Goal: Transaction & Acquisition: Purchase product/service

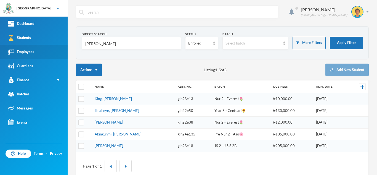
drag, startPoint x: 99, startPoint y: 43, endPoint x: 32, endPoint y: 46, distance: 66.6
click at [32, 46] on div "Greenland Hall Your Bluebic Account Greenland Hall Add a New School Dashboard S…" at bounding box center [188, 87] width 377 height 175
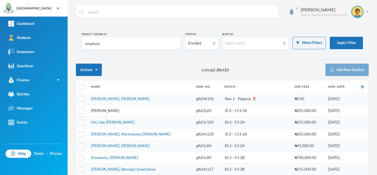
type input "onamusi"
click at [108, 110] on link "[PERSON_NAME]" at bounding box center [105, 110] width 28 height 4
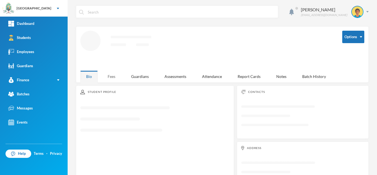
click at [110, 74] on div "Fees" at bounding box center [111, 76] width 19 height 12
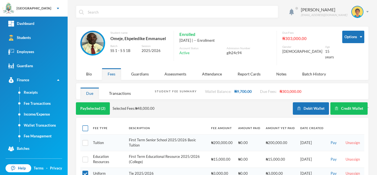
click at [86, 125] on input "checkbox" at bounding box center [86, 128] width 6 height 6
checkbox input "true"
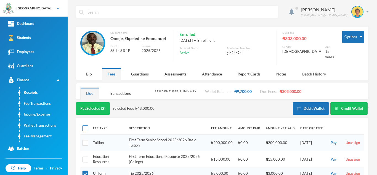
checkbox input "true"
click at [96, 107] on button "Pay Selected (7)" at bounding box center [93, 108] width 34 height 12
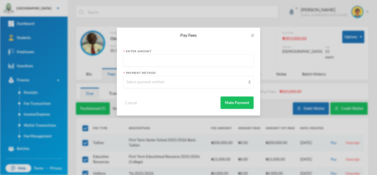
click at [134, 63] on input "text" at bounding box center [189, 60] width 124 height 12
type input "150000"
click at [160, 81] on div "Select payment method" at bounding box center [186, 82] width 119 height 6
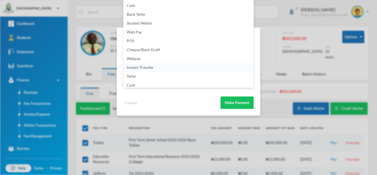
click at [249, 68] on li "Instant Transfer" at bounding box center [188, 67] width 130 height 9
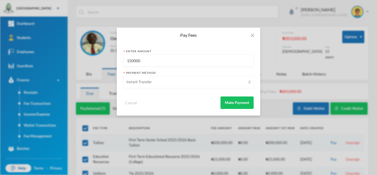
click at [248, 83] on div "Instant Transfer" at bounding box center [188, 82] width 130 height 12
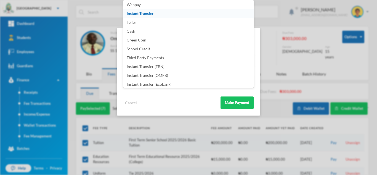
scroll to position [65, 0]
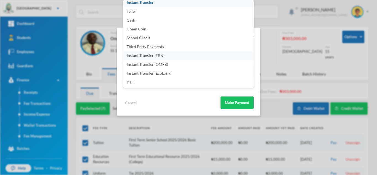
click at [170, 56] on li "Instant Transfer (FBN)" at bounding box center [188, 55] width 130 height 9
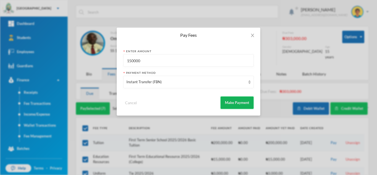
click at [230, 97] on button "Make Payment" at bounding box center [237, 102] width 33 height 12
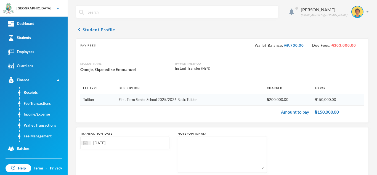
scroll to position [35, 0]
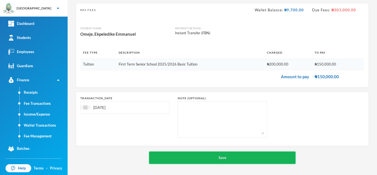
click at [182, 159] on button "Save" at bounding box center [222, 157] width 147 height 12
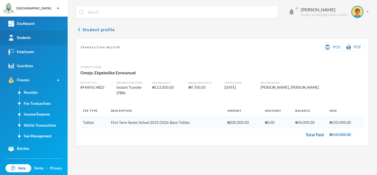
click at [44, 35] on link "Students" at bounding box center [34, 38] width 68 height 14
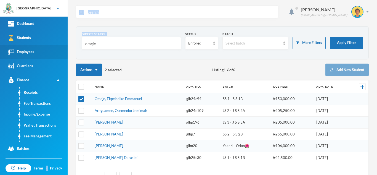
drag, startPoint x: 113, startPoint y: 50, endPoint x: 62, endPoint y: 47, distance: 50.9
click at [62, 47] on div "Greenland Hall Your Bluebic Account Greenland Hall Add a New School Dashboard S…" at bounding box center [188, 87] width 377 height 175
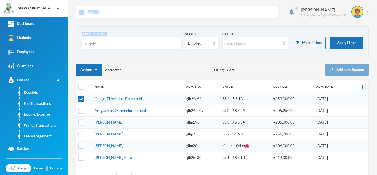
click at [103, 44] on input "omeje" at bounding box center [131, 43] width 93 height 12
drag, startPoint x: 103, startPoint y: 44, endPoint x: 68, endPoint y: 43, distance: 34.5
click at [68, 43] on div "Aderogba Olumide olumide.aderogba@greenlandhall.org Direct Search omeje Status …" at bounding box center [223, 87] width 310 height 175
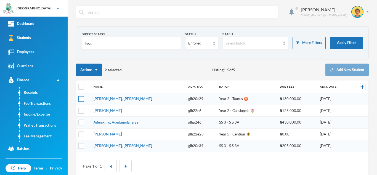
type input "issa"
click at [79, 99] on input "checkbox" at bounding box center [81, 99] width 6 height 6
checkbox input "true"
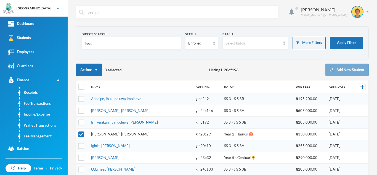
click at [98, 132] on link "[PERSON_NAME], [PERSON_NAME]" at bounding box center [120, 134] width 59 height 4
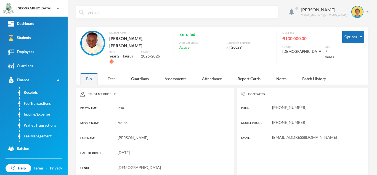
click at [114, 73] on div "Fees" at bounding box center [111, 79] width 19 height 12
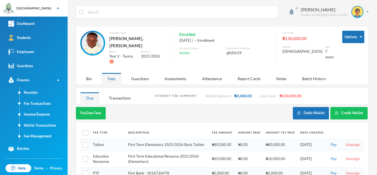
scroll to position [29, 0]
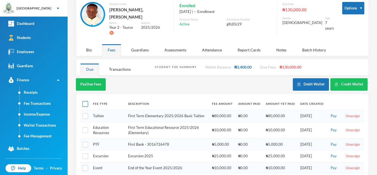
click at [88, 101] on input "checkbox" at bounding box center [86, 104] width 6 height 6
checkbox input "true"
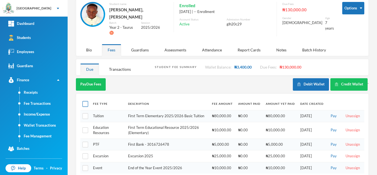
checkbox input "true"
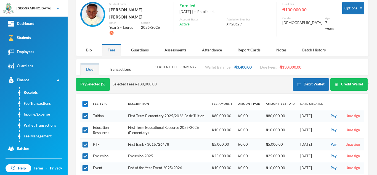
click at [86, 101] on input "checkbox" at bounding box center [86, 104] width 6 height 6
checkbox input "false"
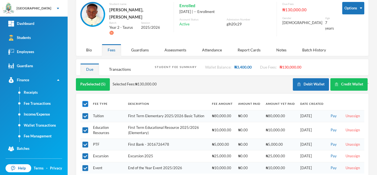
checkbox input "false"
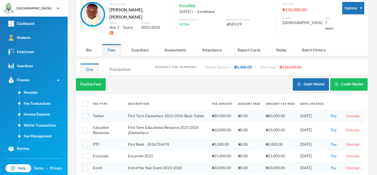
click at [113, 63] on div "Transactions" at bounding box center [119, 69] width 33 height 12
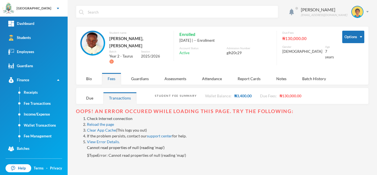
scroll to position [0, 0]
click at [104, 122] on link "Reload the page" at bounding box center [100, 124] width 27 height 5
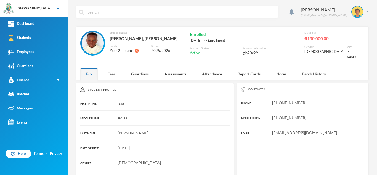
click at [109, 68] on div "Fees" at bounding box center [111, 74] width 19 height 12
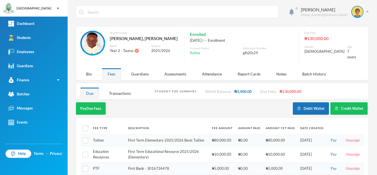
scroll to position [29, 0]
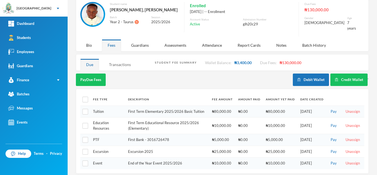
click at [124, 60] on div "Transactions" at bounding box center [119, 65] width 33 height 12
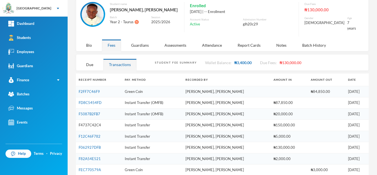
click at [91, 123] on link "F4737C42C4" at bounding box center [90, 125] width 22 height 4
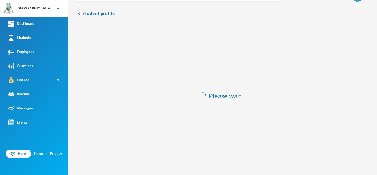
scroll to position [27, 0]
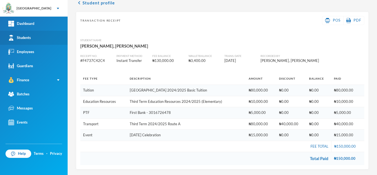
click at [33, 33] on link "Students" at bounding box center [34, 38] width 68 height 14
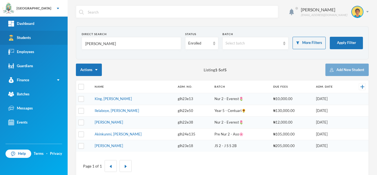
drag, startPoint x: 101, startPoint y: 42, endPoint x: 26, endPoint y: 38, distance: 74.7
click at [26, 38] on div "Greenland Hall Your Bluebic Account Greenland Hall Add a New School Dashboard S…" at bounding box center [188, 87] width 377 height 175
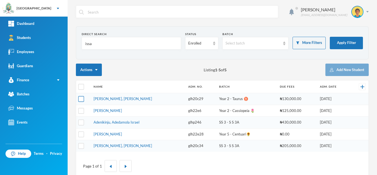
type input "issa"
click at [80, 98] on input "checkbox" at bounding box center [81, 99] width 6 height 6
checkbox input "true"
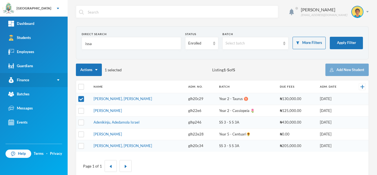
click at [31, 80] on link "Finance" at bounding box center [34, 80] width 68 height 14
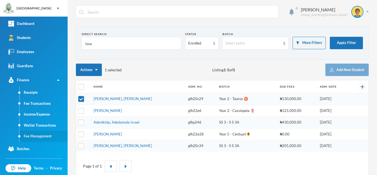
click at [41, 132] on link "Fee Management" at bounding box center [44, 136] width 48 height 11
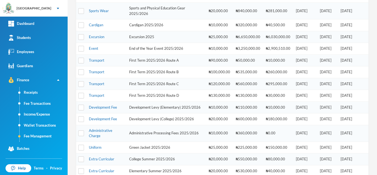
scroll to position [152, 0]
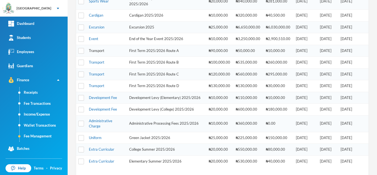
click at [98, 53] on link "Transport" at bounding box center [96, 50] width 15 height 4
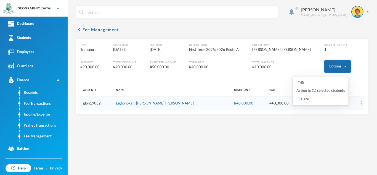
click at [332, 64] on button "Options" at bounding box center [338, 66] width 27 height 12
click at [311, 89] on button "Assign to ( 1 ) selected students" at bounding box center [321, 91] width 50 height 10
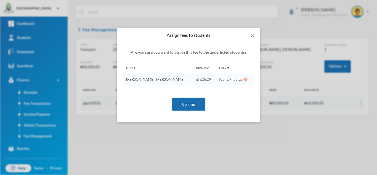
click at [185, 102] on button "Confirm" at bounding box center [188, 104] width 33 height 12
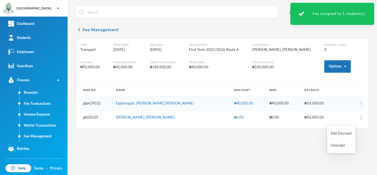
click at [354, 117] on button "button" at bounding box center [351, 117] width 22 height 8
click at [340, 131] on button "Add Discount" at bounding box center [341, 133] width 22 height 10
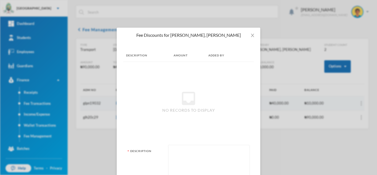
click at [207, 155] on textarea at bounding box center [209, 163] width 75 height 30
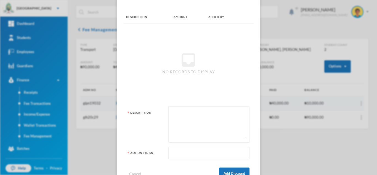
scroll to position [49, 0]
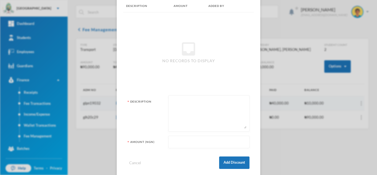
click at [183, 113] on textarea at bounding box center [209, 113] width 75 height 30
type textarea "one way"
click at [184, 147] on input "text" at bounding box center [209, 142] width 75 height 12
type input "45000"
click at [230, 164] on button "Add Discount" at bounding box center [234, 162] width 30 height 12
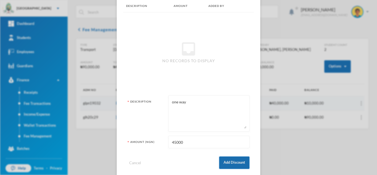
scroll to position [0, 0]
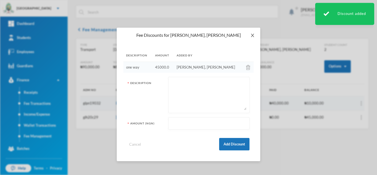
click at [252, 36] on icon "icon: close" at bounding box center [253, 35] width 4 height 4
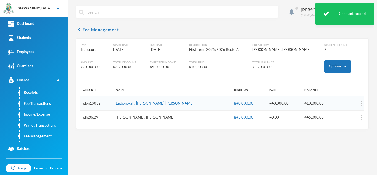
click at [140, 118] on link "[PERSON_NAME], [PERSON_NAME]" at bounding box center [145, 117] width 59 height 4
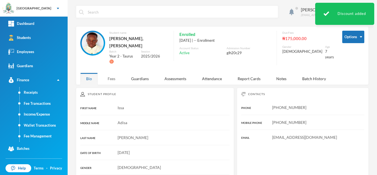
click at [113, 74] on div "Fees" at bounding box center [111, 79] width 19 height 12
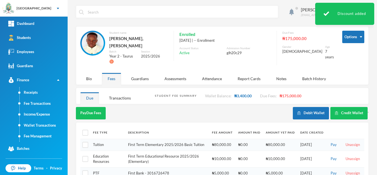
scroll to position [40, 0]
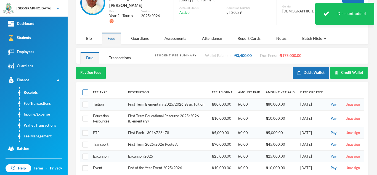
click at [85, 89] on input "checkbox" at bounding box center [86, 92] width 6 height 6
checkbox input "true"
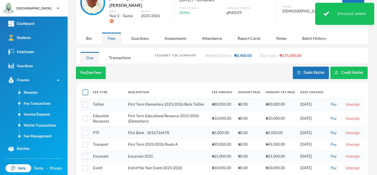
checkbox input "true"
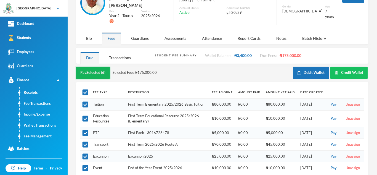
click at [97, 67] on button "Pay Selected (6)" at bounding box center [93, 73] width 34 height 12
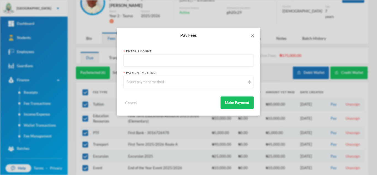
click at [162, 60] on input "text" at bounding box center [189, 60] width 124 height 12
type input "175000"
click at [159, 84] on div "Select payment method" at bounding box center [186, 82] width 119 height 6
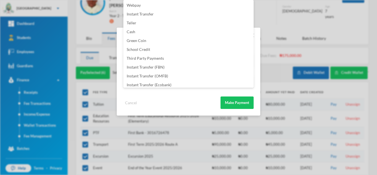
scroll to position [65, 0]
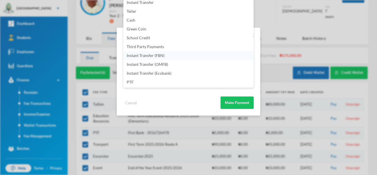
click at [183, 55] on li "Instant Transfer (FBN)" at bounding box center [188, 55] width 130 height 9
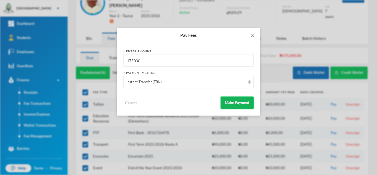
click at [228, 102] on button "Make Payment" at bounding box center [237, 102] width 33 height 12
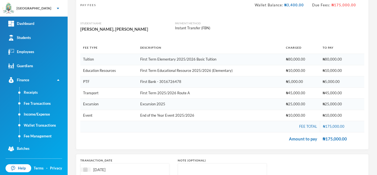
scroll to position [102, 0]
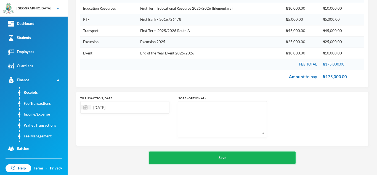
click at [191, 156] on button "Save" at bounding box center [222, 157] width 147 height 12
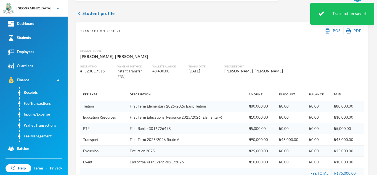
scroll to position [43, 0]
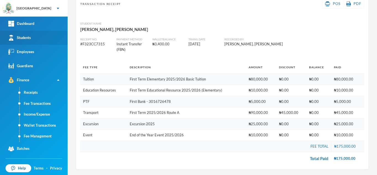
click at [35, 33] on link "Students" at bounding box center [34, 38] width 68 height 14
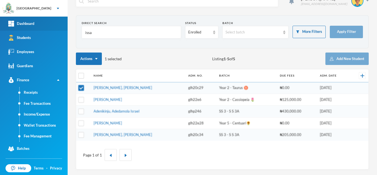
drag, startPoint x: 101, startPoint y: 34, endPoint x: 48, endPoint y: 29, distance: 53.3
click at [48, 29] on div "Greenland Hall Your Bluebic Account Greenland Hall Add a New School Dashboard S…" at bounding box center [188, 87] width 377 height 175
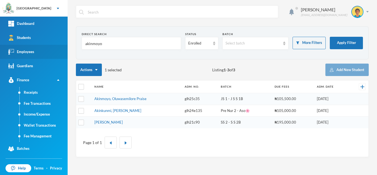
scroll to position [0, 0]
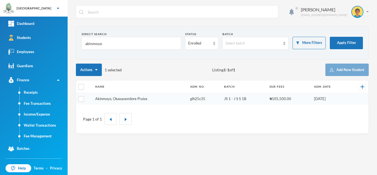
type input "akinmoyo"
click at [105, 99] on link "Akinmoyo, Oluwasemilore Praise" at bounding box center [121, 98] width 52 height 4
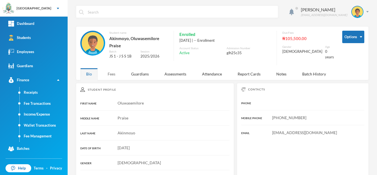
click at [115, 74] on div "Fees" at bounding box center [111, 74] width 19 height 12
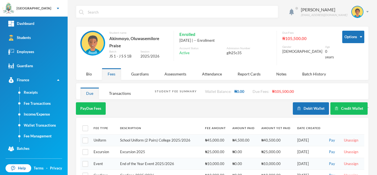
scroll to position [27, 0]
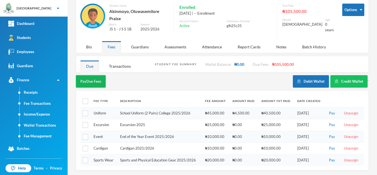
click at [91, 78] on button "Pay Due Fees" at bounding box center [91, 81] width 30 height 12
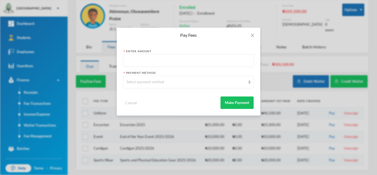
click at [140, 58] on input "text" at bounding box center [189, 60] width 124 height 12
type input "105500"
click at [144, 81] on div "Select payment method" at bounding box center [186, 82] width 119 height 6
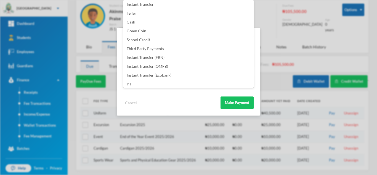
scroll to position [64, 0]
click at [179, 57] on li "Instant Transfer (FBN)" at bounding box center [188, 56] width 130 height 9
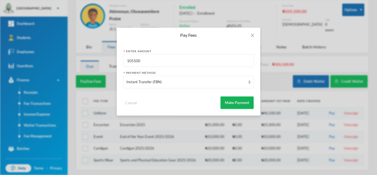
click at [235, 104] on button "Make Payment" at bounding box center [237, 102] width 33 height 12
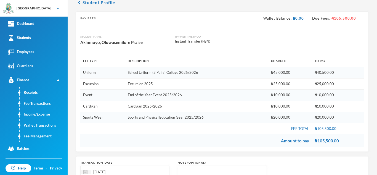
scroll to position [91, 0]
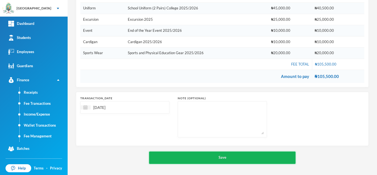
click at [189, 156] on button "Save" at bounding box center [222, 157] width 147 height 12
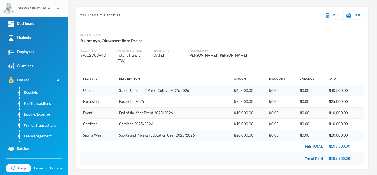
scroll to position [16, 0]
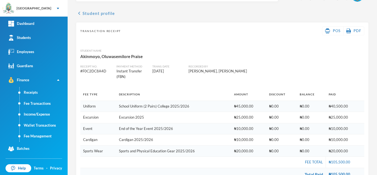
click at [91, 12] on button "chevron_left Student profile" at bounding box center [95, 13] width 39 height 7
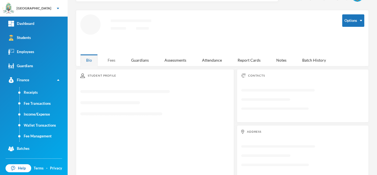
click at [112, 56] on div "Fees" at bounding box center [111, 60] width 19 height 12
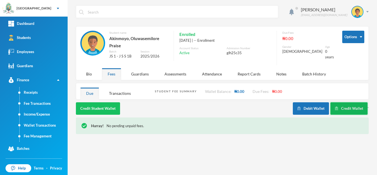
click at [341, 102] on button "Credit Wallet" at bounding box center [349, 108] width 37 height 12
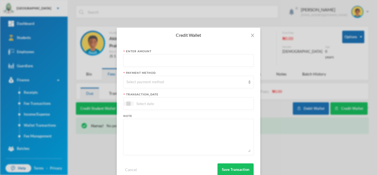
click at [163, 63] on input "text" at bounding box center [189, 60] width 124 height 12
type input "38100"
click at [155, 83] on div "Select payment method" at bounding box center [186, 82] width 119 height 6
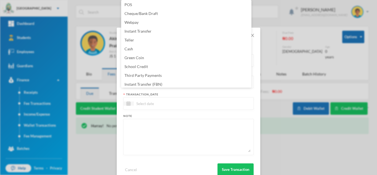
scroll to position [56, 0]
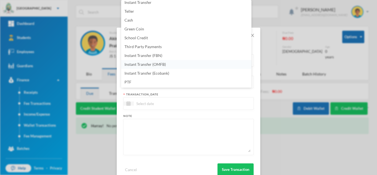
click at [178, 60] on li "Instant Transfer (OMFB)" at bounding box center [186, 64] width 130 height 9
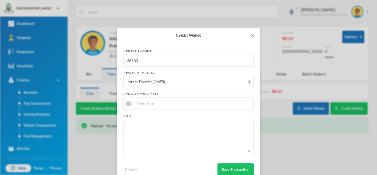
click at [171, 102] on input at bounding box center [157, 103] width 46 height 6
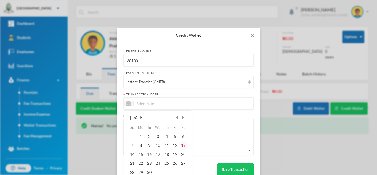
click at [182, 145] on div "13" at bounding box center [183, 145] width 8 height 9
type input "[DATE]"
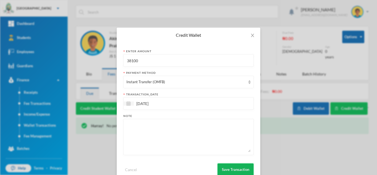
click at [220, 167] on button "Save Transaction" at bounding box center [236, 169] width 36 height 12
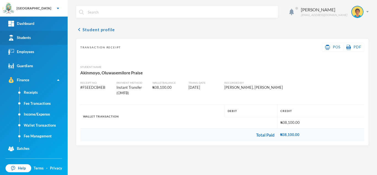
click at [27, 33] on link "Students" at bounding box center [34, 38] width 68 height 14
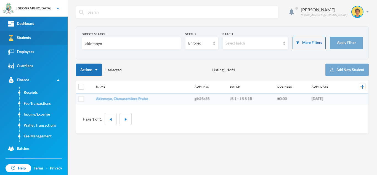
drag, startPoint x: 127, startPoint y: 44, endPoint x: 36, endPoint y: 36, distance: 91.2
click at [36, 36] on div "Greenland Hall Your Bluebic Account Greenland Hall Add a New School Dashboard S…" at bounding box center [188, 87] width 377 height 175
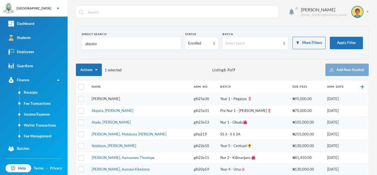
type input "akpata"
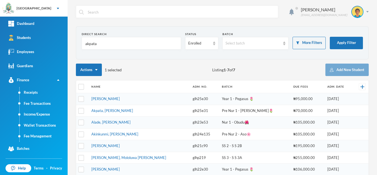
click at [101, 113] on td "Akpata, Mirabel Onoriode" at bounding box center [139, 111] width 101 height 12
click at [101, 108] on link "Akpata, Mirabel Onoriode" at bounding box center [112, 110] width 42 height 4
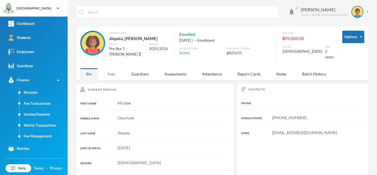
click at [112, 74] on div "Fees" at bounding box center [111, 74] width 19 height 12
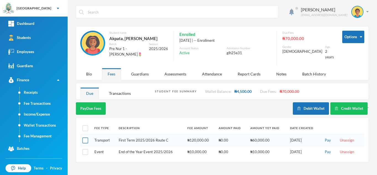
click at [86, 138] on input "checkbox" at bounding box center [86, 141] width 6 height 6
checkbox input "true"
click at [93, 105] on button "Pay Selected (1)" at bounding box center [93, 108] width 34 height 12
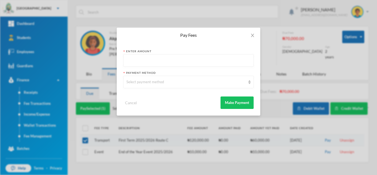
click at [175, 56] on input "text" at bounding box center [189, 60] width 124 height 12
type input "60000"
click at [160, 80] on div "Select payment method" at bounding box center [186, 82] width 119 height 6
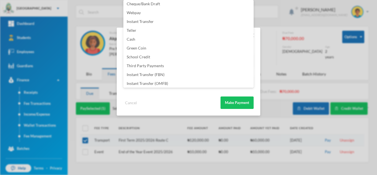
scroll to position [65, 0]
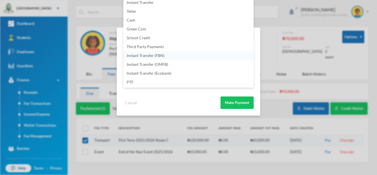
click at [165, 52] on li "Instant Transfer (FBN)" at bounding box center [188, 55] width 130 height 9
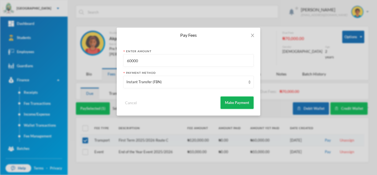
click at [235, 101] on button "Make Payment" at bounding box center [237, 102] width 33 height 12
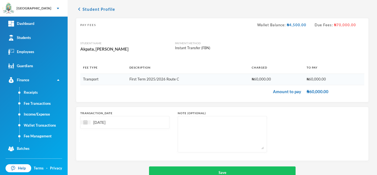
scroll to position [35, 0]
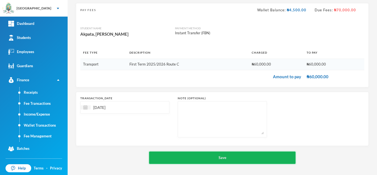
click at [210, 159] on button "Save" at bounding box center [222, 157] width 147 height 12
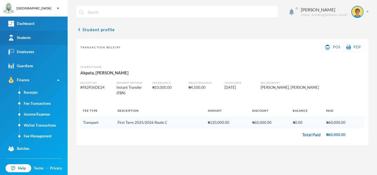
click at [40, 36] on link "Students" at bounding box center [34, 38] width 68 height 14
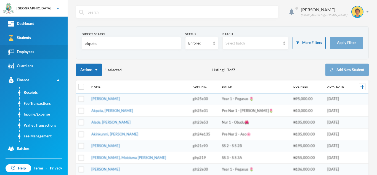
drag, startPoint x: 101, startPoint y: 49, endPoint x: 41, endPoint y: 50, distance: 60.2
click at [41, 50] on div "Greenland Hall Your Bluebic Account Greenland Hall Add a New School Dashboard S…" at bounding box center [188, 87] width 377 height 175
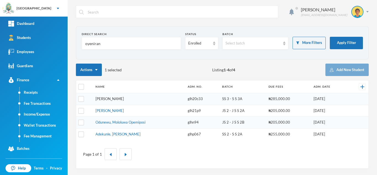
type input "oyeniran"
click at [110, 98] on tbody "Oyeniran, Tomiwa Peter glh20c33 SS 3 - S S 3A ₦285,000.00 25/09/2020 Adigun, He…" at bounding box center [222, 116] width 293 height 47
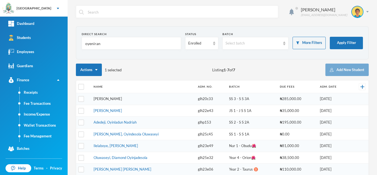
click at [104, 99] on tbody "Oyeniran, Tomiwa Peter glh20c33 SS 3 - S S 3A ₦285,000.00 25/09/2020 Oyenekan, …" at bounding box center [222, 134] width 293 height 82
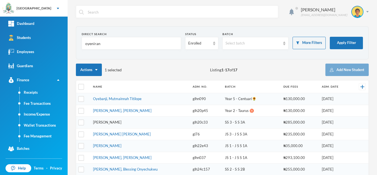
click at [102, 122] on link "Oyeniran, Tomiwa Peter" at bounding box center [107, 122] width 28 height 4
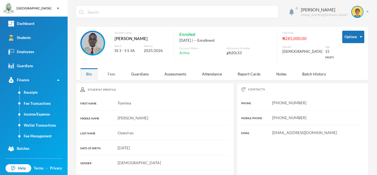
click at [113, 70] on div "Fees" at bounding box center [111, 74] width 19 height 12
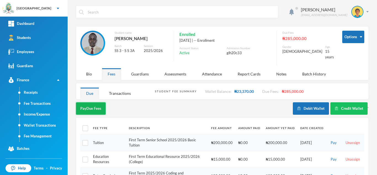
click at [94, 102] on button "Pay Due Fees" at bounding box center [91, 108] width 30 height 12
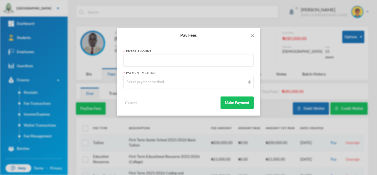
click at [143, 62] on input "text" at bounding box center [189, 60] width 124 height 12
type input "100000"
click at [139, 83] on div "Select payment method" at bounding box center [186, 82] width 119 height 6
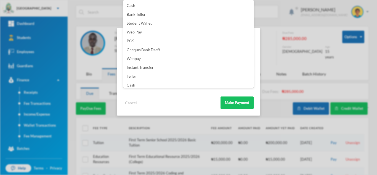
scroll to position [65, 0]
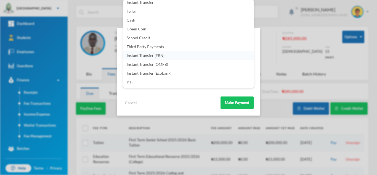
click at [165, 57] on li "Instant Transfer (FBN)" at bounding box center [188, 55] width 130 height 9
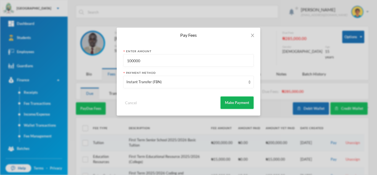
click at [225, 100] on button "Make Payment" at bounding box center [237, 102] width 33 height 12
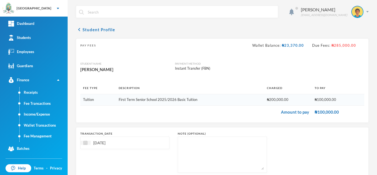
click at [370, 144] on div "Aderogba Olumide olumide.aderogba@greenlandhall.org chevron_left Student Profil…" at bounding box center [223, 87] width 310 height 175
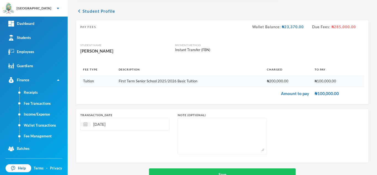
scroll to position [35, 0]
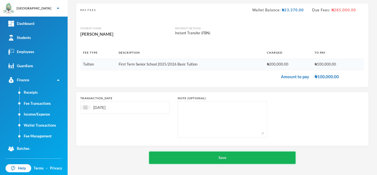
click at [195, 155] on button "Save" at bounding box center [222, 157] width 147 height 12
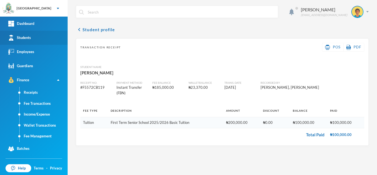
click at [50, 37] on link "Students" at bounding box center [34, 38] width 68 height 14
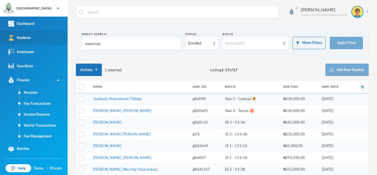
drag, startPoint x: 113, startPoint y: 48, endPoint x: 50, endPoint y: 39, distance: 63.6
click at [50, 39] on div "Greenland Hall Your Bluebic Account Greenland Hall Add a New School Dashboard S…" at bounding box center [188, 87] width 377 height 175
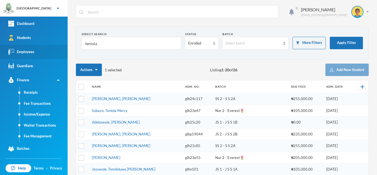
drag, startPoint x: 106, startPoint y: 45, endPoint x: 33, endPoint y: 53, distance: 73.6
click at [33, 53] on div "Greenland Hall Your Bluebic Account Greenland Hall Add a New School Dashboard S…" at bounding box center [188, 87] width 377 height 175
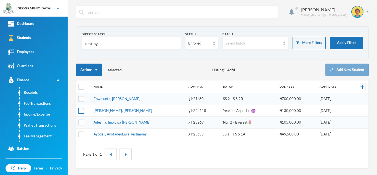
type input "destiny"
click at [80, 112] on input "checkbox" at bounding box center [81, 111] width 6 height 6
checkbox input "true"
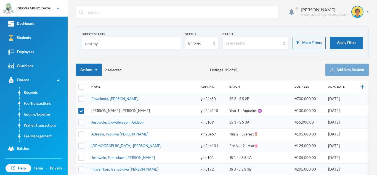
click at [124, 110] on link "Emmanuel, Destiny Yosolaoluwa" at bounding box center [120, 110] width 59 height 4
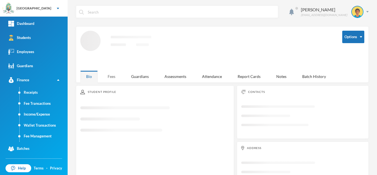
click at [107, 75] on div "Fees" at bounding box center [111, 76] width 19 height 12
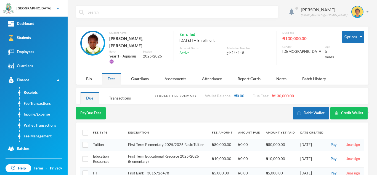
scroll to position [29, 0]
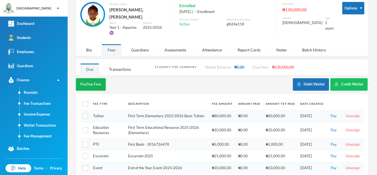
click at [91, 78] on button "Pay Due Fees" at bounding box center [91, 84] width 30 height 12
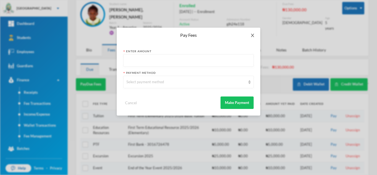
click at [253, 34] on icon "icon: close" at bounding box center [253, 35] width 4 height 4
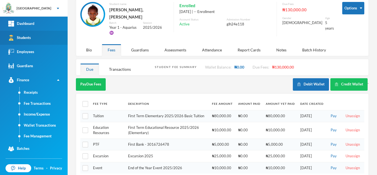
click at [39, 36] on link "Students" at bounding box center [34, 38] width 68 height 14
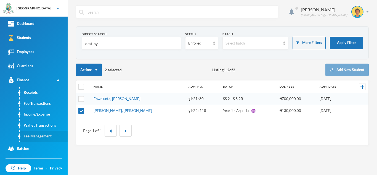
click at [46, 134] on link "Fee Management" at bounding box center [44, 136] width 48 height 11
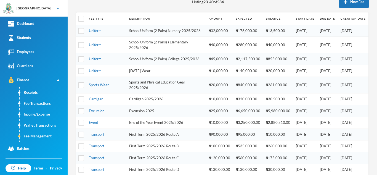
scroll to position [149, 0]
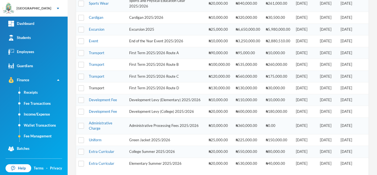
click at [96, 90] on link "Transport" at bounding box center [96, 88] width 15 height 4
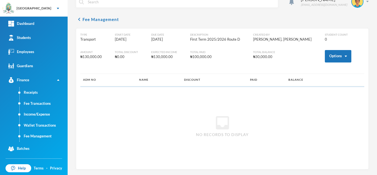
scroll to position [10, 0]
click at [330, 59] on div "Type Transport Start Date 11/07/2025 Due Date 11/07/2025 Description First Term…" at bounding box center [222, 53] width 284 height 41
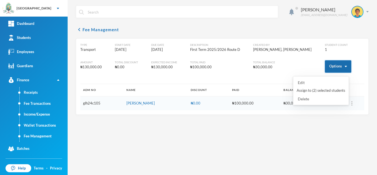
click at [334, 67] on button "Options" at bounding box center [338, 66] width 27 height 12
click at [299, 89] on button "Assign to ( 2 ) selected students" at bounding box center [321, 91] width 50 height 10
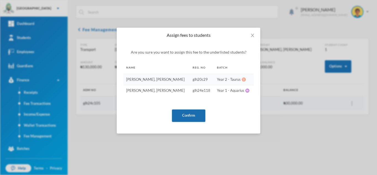
click at [183, 112] on button "Confirm" at bounding box center [188, 115] width 33 height 12
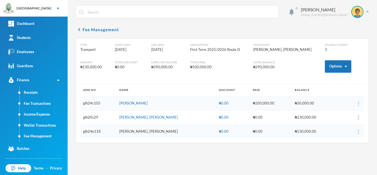
click at [130, 132] on link "Emmanuel, Destiny Yosolaoluwa" at bounding box center [148, 131] width 59 height 4
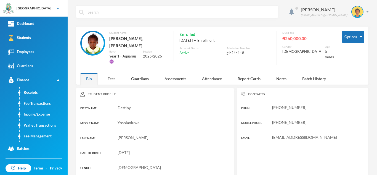
click at [110, 73] on div "Fees" at bounding box center [111, 79] width 19 height 12
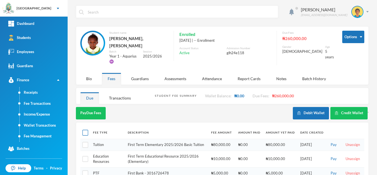
click at [88, 130] on input "checkbox" at bounding box center [86, 133] width 6 height 6
checkbox input "true"
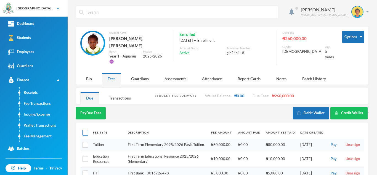
checkbox input "true"
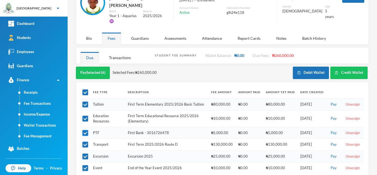
click at [84, 130] on input "checkbox" at bounding box center [86, 133] width 6 height 6
checkbox input "false"
click at [95, 67] on button "Pay Selected (5)" at bounding box center [93, 73] width 34 height 12
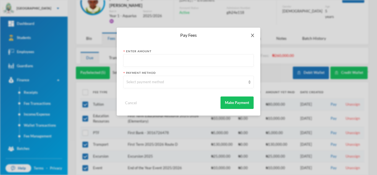
click at [252, 34] on icon "icon: close" at bounding box center [253, 35] width 4 height 4
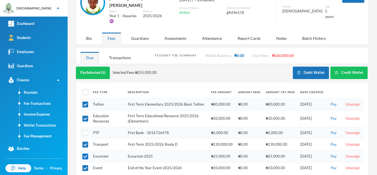
click at [84, 153] on input "checkbox" at bounding box center [86, 156] width 6 height 6
checkbox input "false"
click at [85, 165] on input "checkbox" at bounding box center [86, 168] width 6 height 6
checkbox input "false"
click at [86, 130] on input "checkbox" at bounding box center [86, 133] width 6 height 6
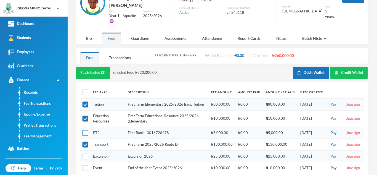
checkbox input "true"
click at [92, 67] on button "Pay Selected (4)" at bounding box center [93, 73] width 34 height 12
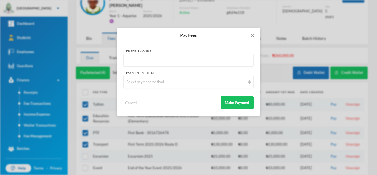
click at [131, 60] on input "text" at bounding box center [189, 60] width 124 height 12
type input "3"
type input "225000"
click at [136, 82] on div "Select payment method" at bounding box center [186, 82] width 119 height 6
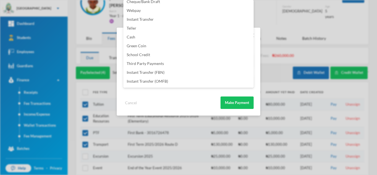
scroll to position [65, 0]
click at [185, 80] on li "PTF" at bounding box center [188, 82] width 130 height 9
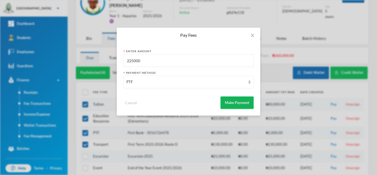
click at [228, 103] on button "Make Payment" at bounding box center [237, 102] width 33 height 12
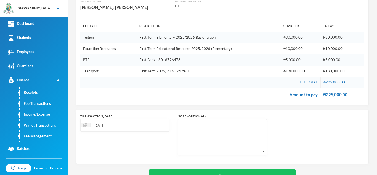
scroll to position [80, 0]
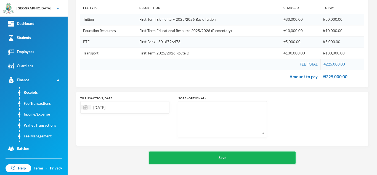
click at [212, 161] on button "Save" at bounding box center [222, 157] width 147 height 12
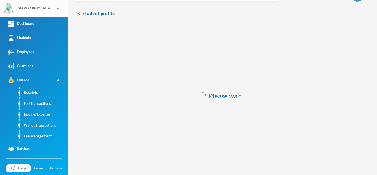
scroll to position [16, 0]
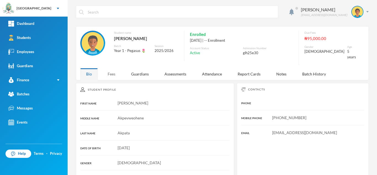
click at [113, 68] on div "Fees" at bounding box center [111, 74] width 19 height 12
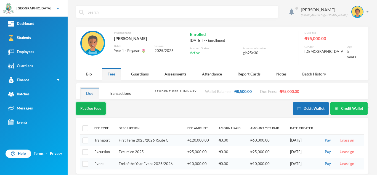
click at [87, 105] on button "Pay Due Fees" at bounding box center [91, 108] width 30 height 12
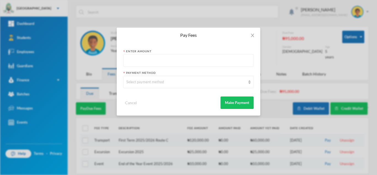
click at [156, 60] on input "text" at bounding box center [189, 60] width 124 height 12
type input "60000"
click at [141, 84] on div "Select payment method" at bounding box center [186, 82] width 119 height 6
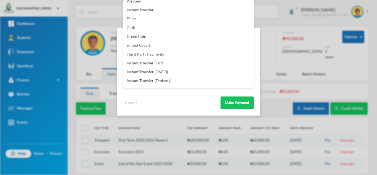
scroll to position [65, 0]
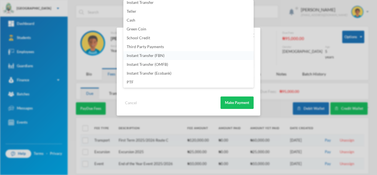
click at [180, 52] on li "Instant Transfer (FBN)" at bounding box center [188, 55] width 130 height 9
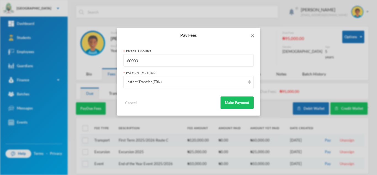
click at [236, 96] on div "Cancel Make Payment" at bounding box center [188, 100] width 130 height 17
click at [235, 106] on button "Make Payment" at bounding box center [237, 102] width 33 height 12
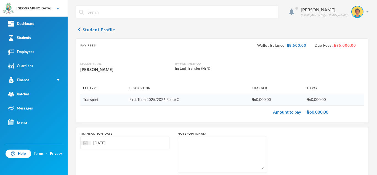
scroll to position [35, 0]
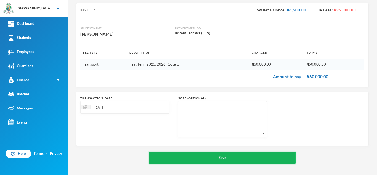
click at [189, 154] on button "Save" at bounding box center [222, 157] width 147 height 12
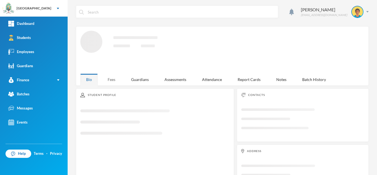
click at [110, 78] on div "Fees" at bounding box center [111, 79] width 19 height 12
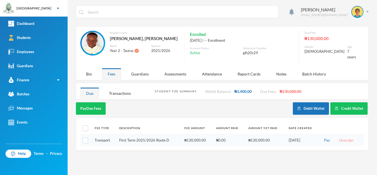
click at [343, 137] on button "Unassign" at bounding box center [347, 140] width 18 height 6
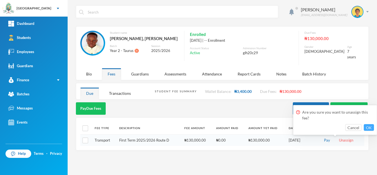
click at [365, 126] on button "OK" at bounding box center [369, 127] width 10 height 7
